Goal: Task Accomplishment & Management: Complete application form

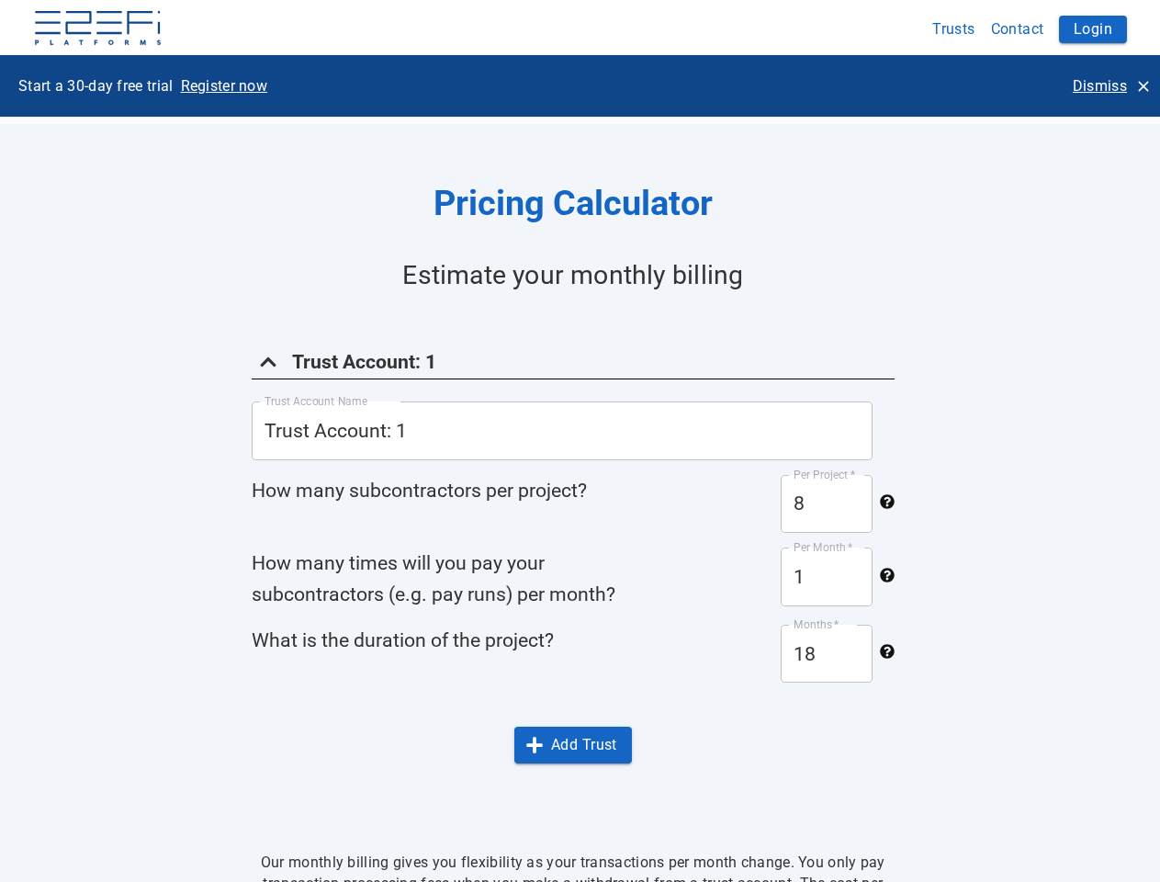
scroll to position [1191, 0]
click at [97, 29] on img at bounding box center [98, 29] width 130 height 37
click at [954, 28] on button "Trusts" at bounding box center [954, 29] width 59 height 36
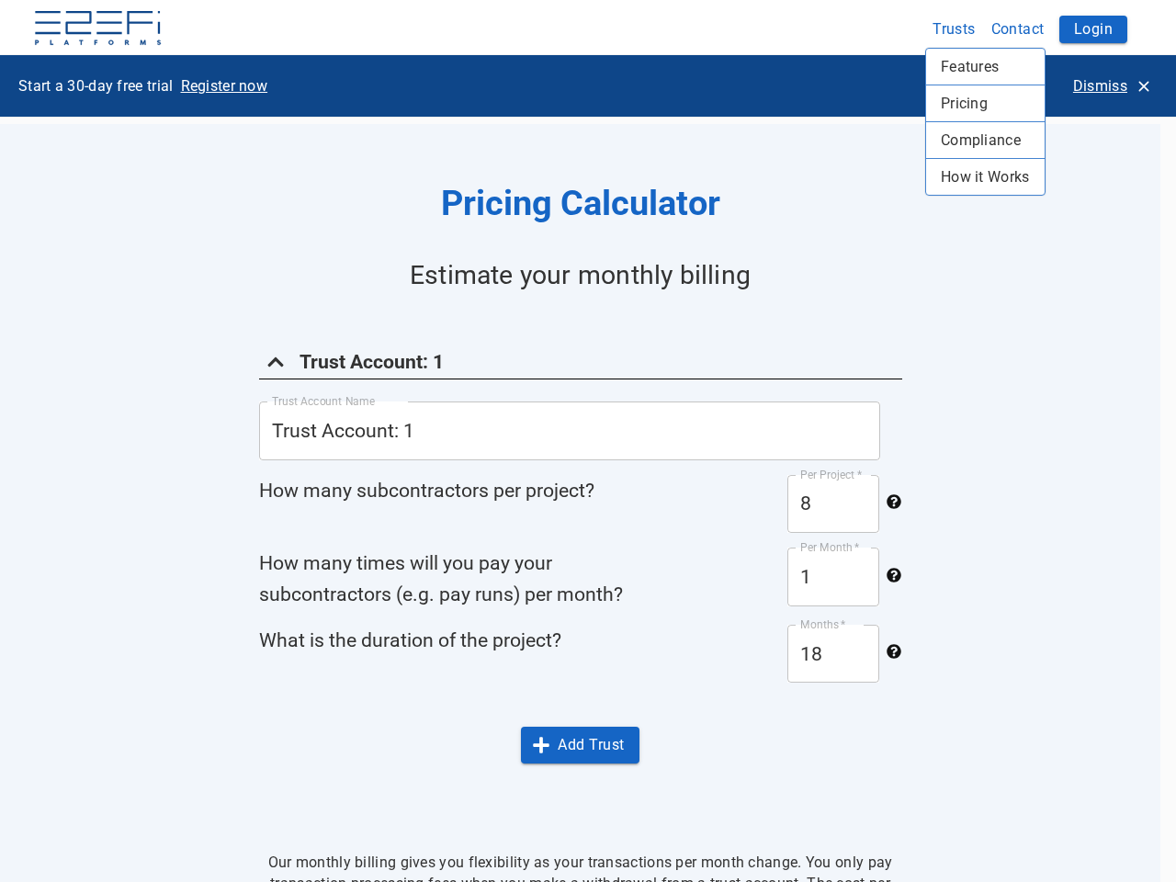
click at [1018, 28] on div at bounding box center [588, 441] width 1176 height 882
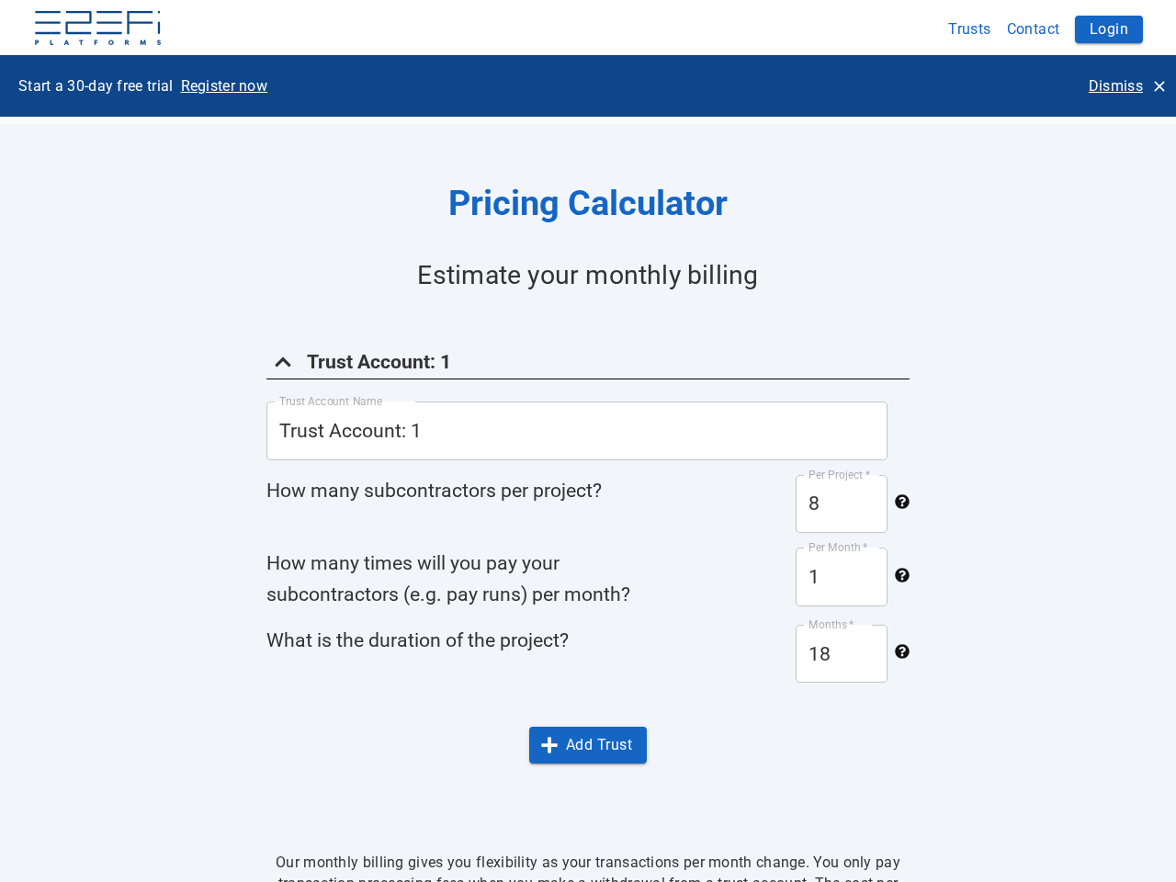
click at [1093, 29] on div at bounding box center [588, 441] width 1176 height 882
click at [224, 85] on p "Register now" at bounding box center [224, 85] width 87 height 21
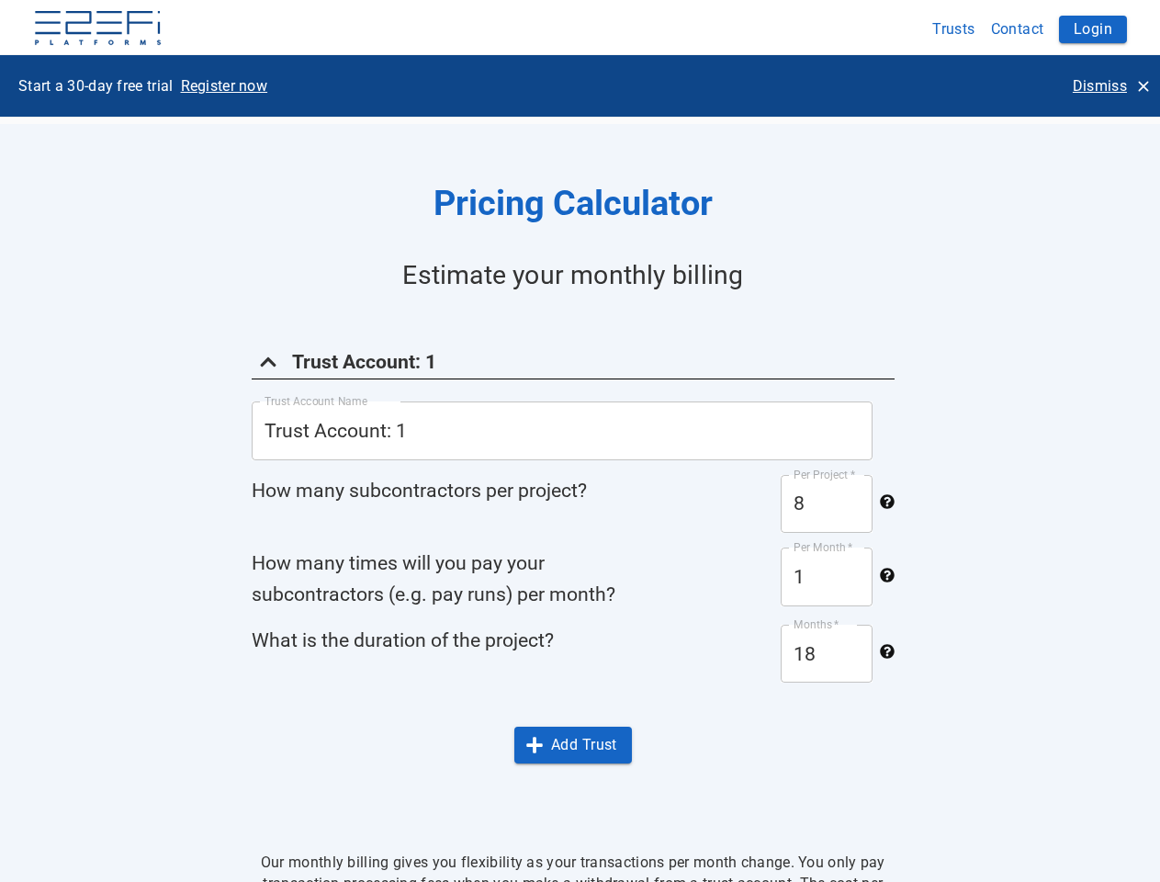
click at [1111, 85] on p "Dismiss" at bounding box center [1100, 85] width 54 height 21
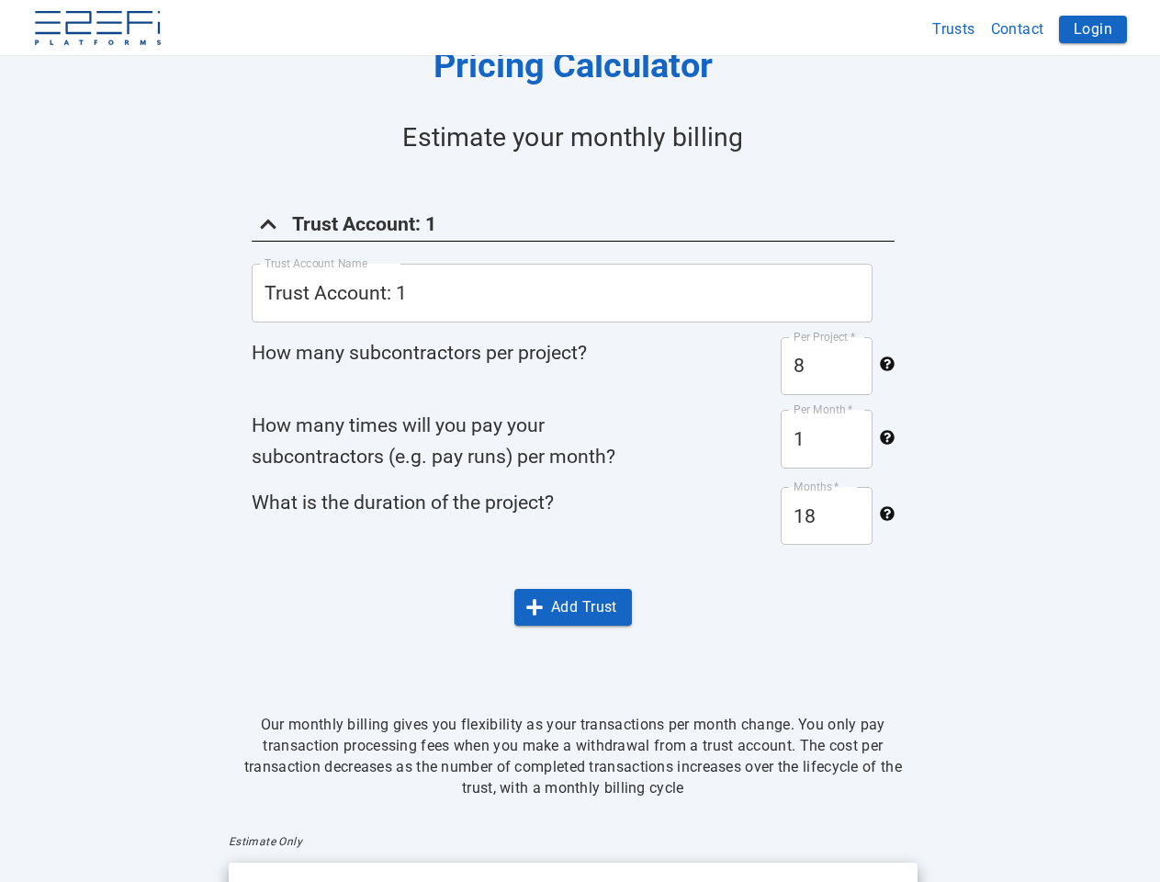
click at [276, 322] on input "Trust Account: 1" at bounding box center [562, 293] width 621 height 59
click at [570, 368] on h5 "How many subcontractors per project?" at bounding box center [463, 352] width 423 height 31
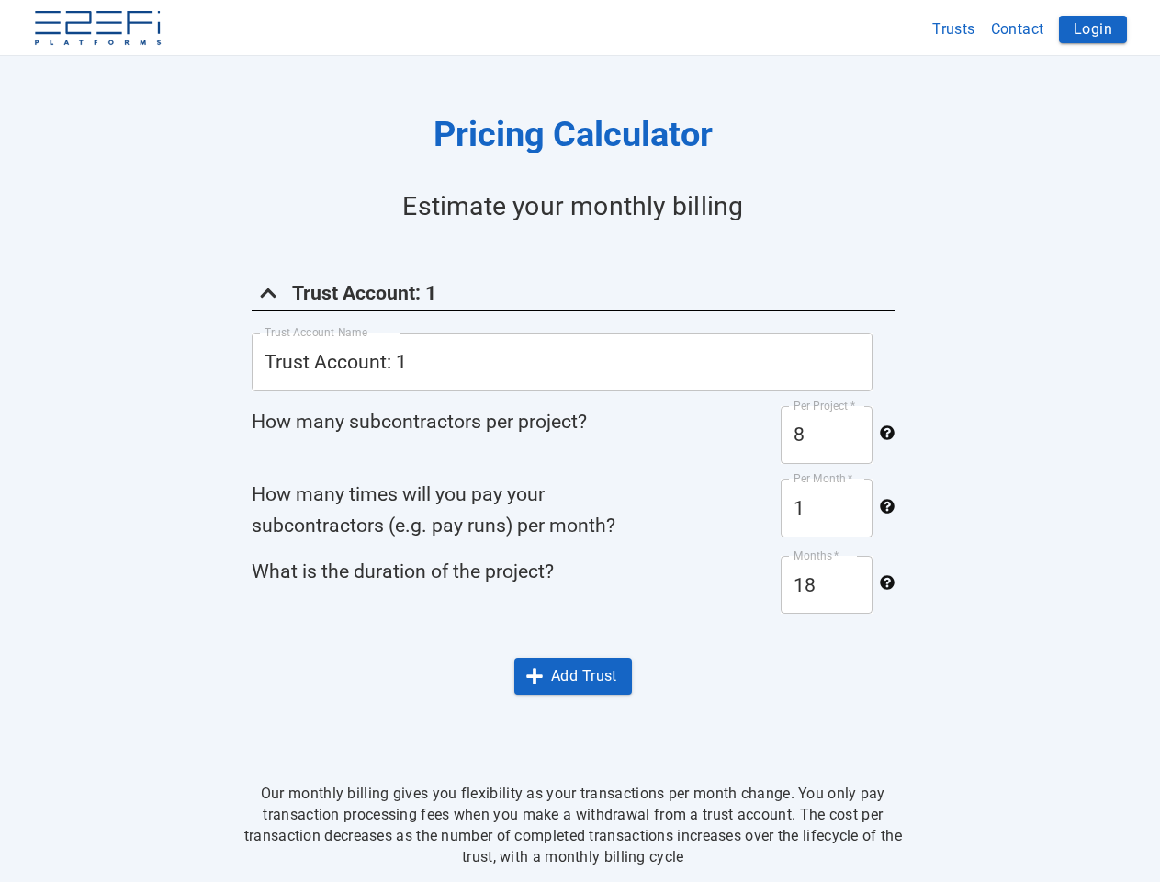
click at [833, 504] on input "1" at bounding box center [827, 508] width 92 height 59
click at [833, 577] on input "18" at bounding box center [827, 585] width 92 height 59
